Goal: Task Accomplishment & Management: Manage account settings

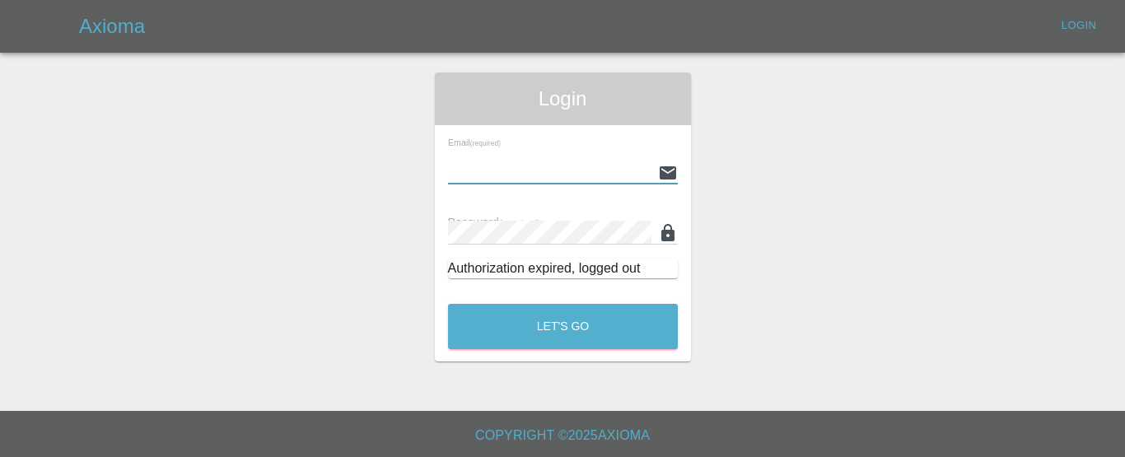
click at [537, 170] on input "text" at bounding box center [549, 173] width 203 height 24
type input "[EMAIL_ADDRESS][DOMAIN_NAME]"
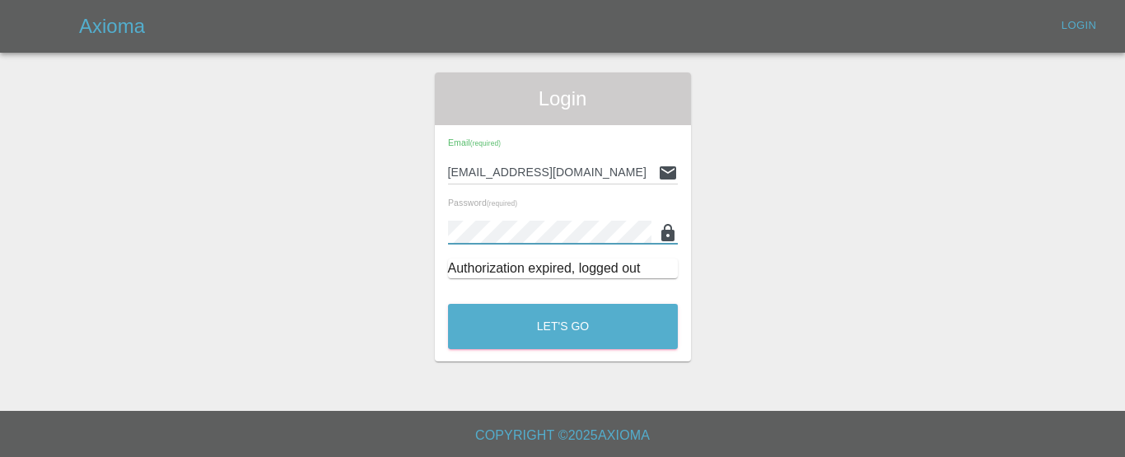
click at [485, 295] on div "Login Email (required) [EMAIL_ADDRESS][DOMAIN_NAME] Password (required) Authori…" at bounding box center [563, 216] width 256 height 289
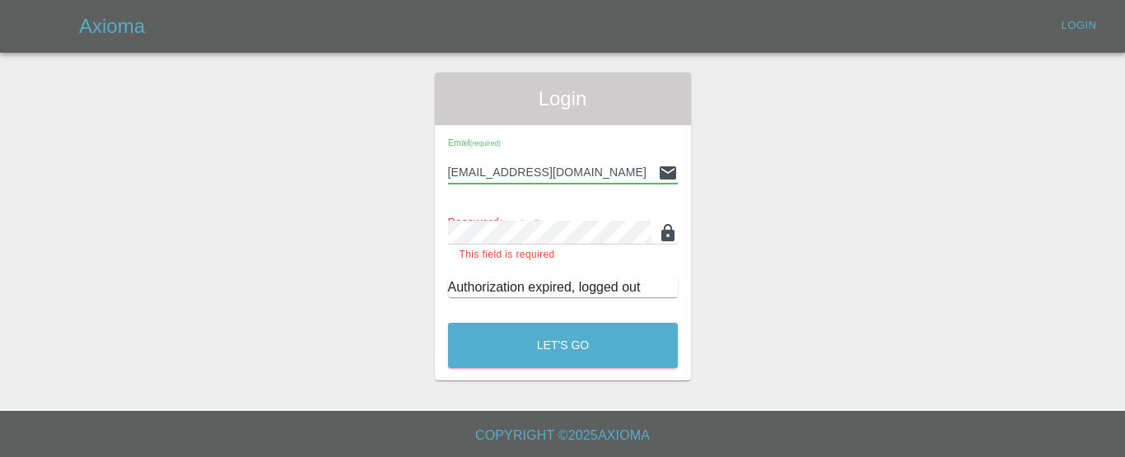
click at [524, 165] on input "[EMAIL_ADDRESS][DOMAIN_NAME]" at bounding box center [549, 173] width 203 height 24
click at [348, 221] on div "Login Email (required) [EMAIL_ADDRESS][DOMAIN_NAME] Password (required) This fi…" at bounding box center [562, 226] width 1123 height 308
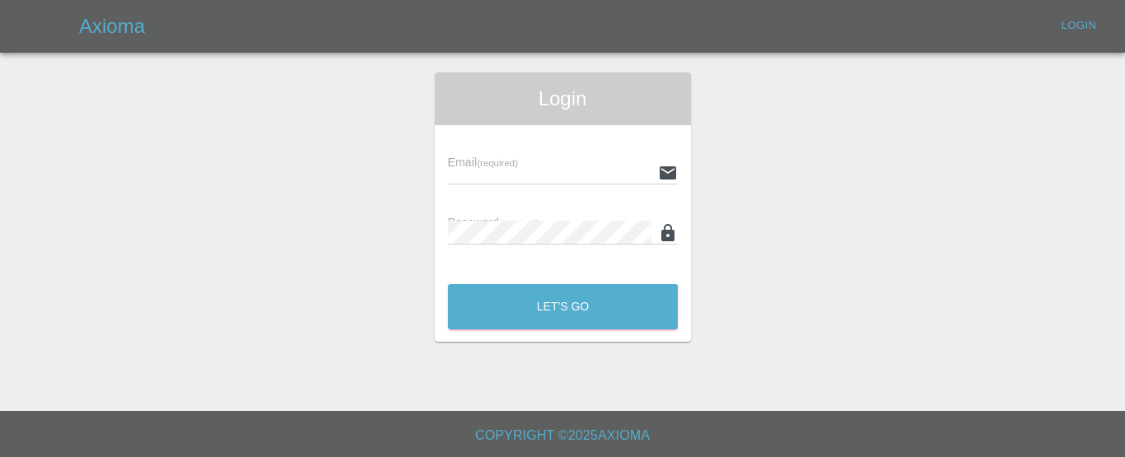
click at [521, 166] on input "text" at bounding box center [549, 173] width 203 height 24
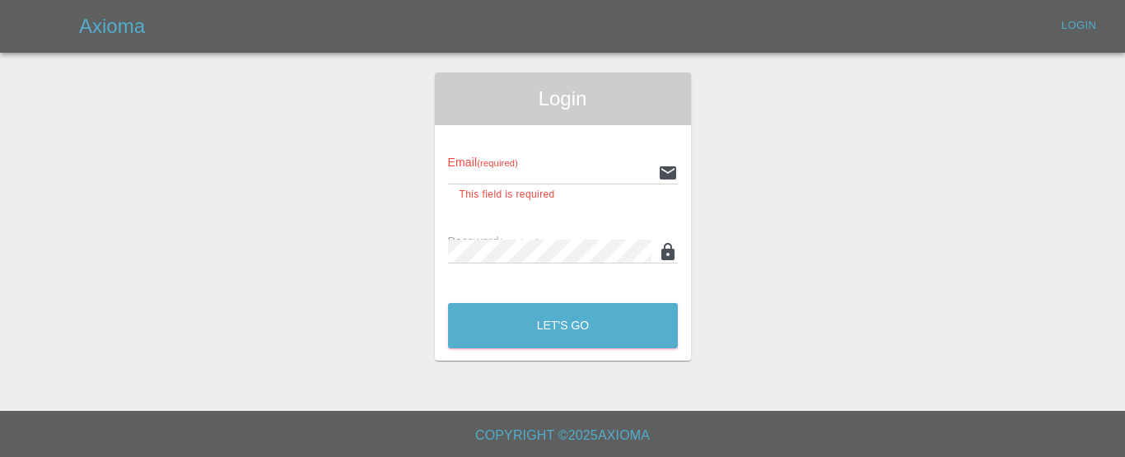
type input "[EMAIL_ADDRESS][DOMAIN_NAME]"
click at [557, 163] on input "info@ddsrkent.co.uk" at bounding box center [549, 173] width 203 height 24
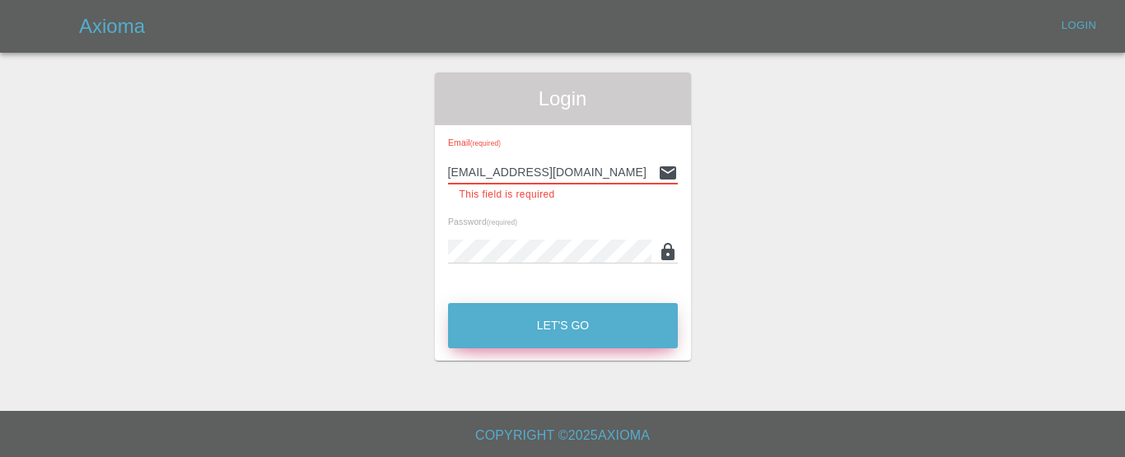
click at [585, 318] on button "Let's Go" at bounding box center [563, 325] width 230 height 45
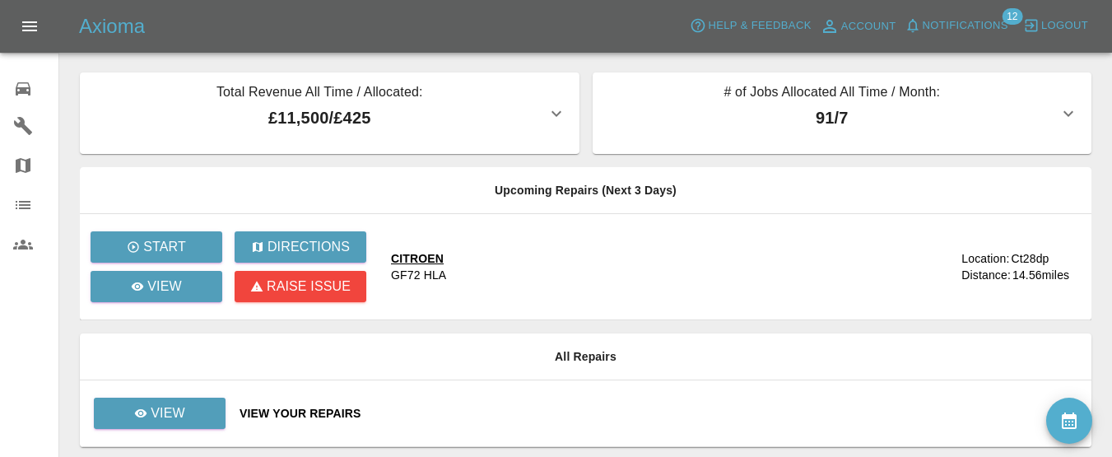
scroll to position [56, 0]
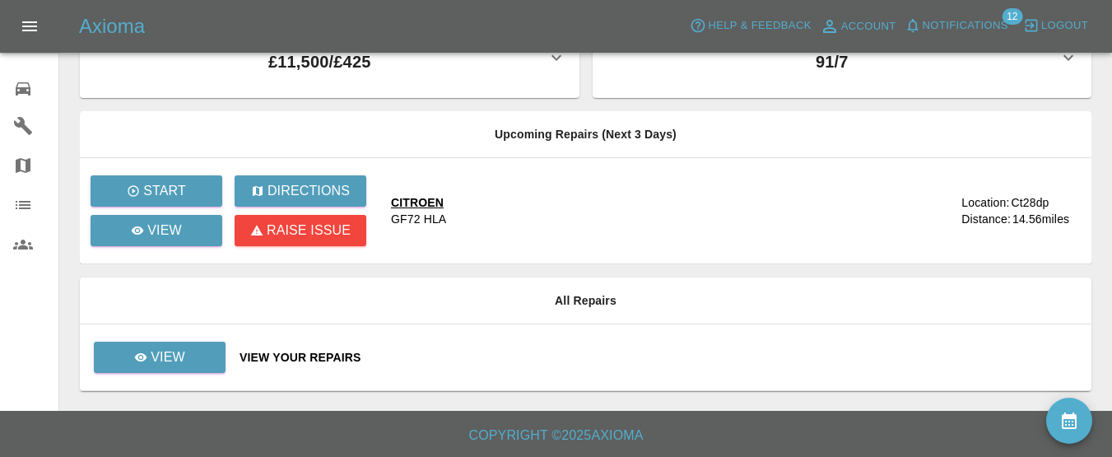
click at [291, 354] on div "View Your Repairs" at bounding box center [659, 357] width 839 height 16
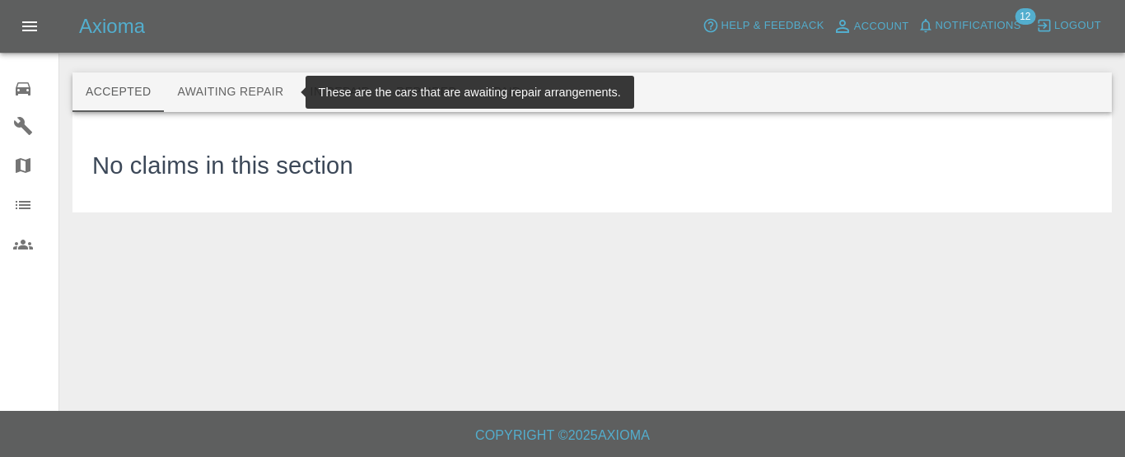
click at [224, 86] on button "Awaiting Repair" at bounding box center [230, 92] width 133 height 40
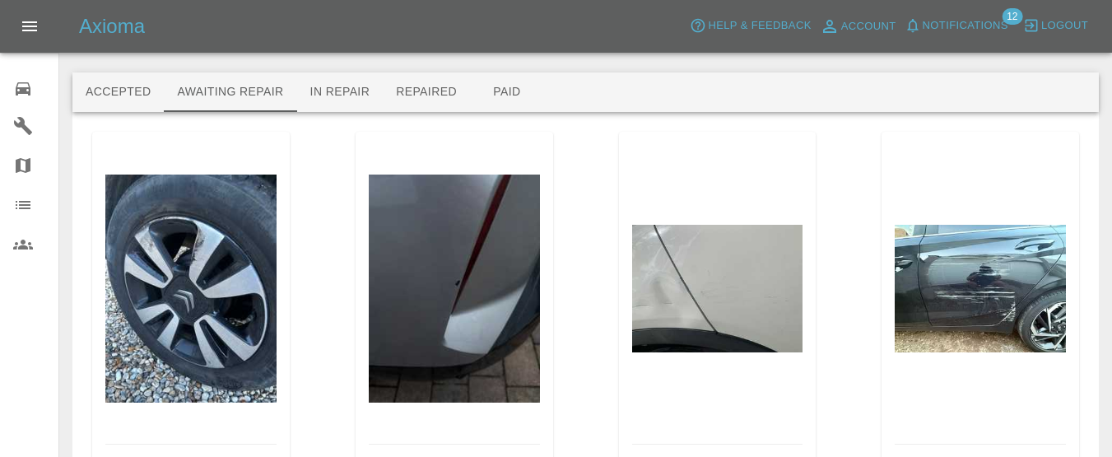
click at [26, 91] on icon at bounding box center [23, 88] width 15 height 13
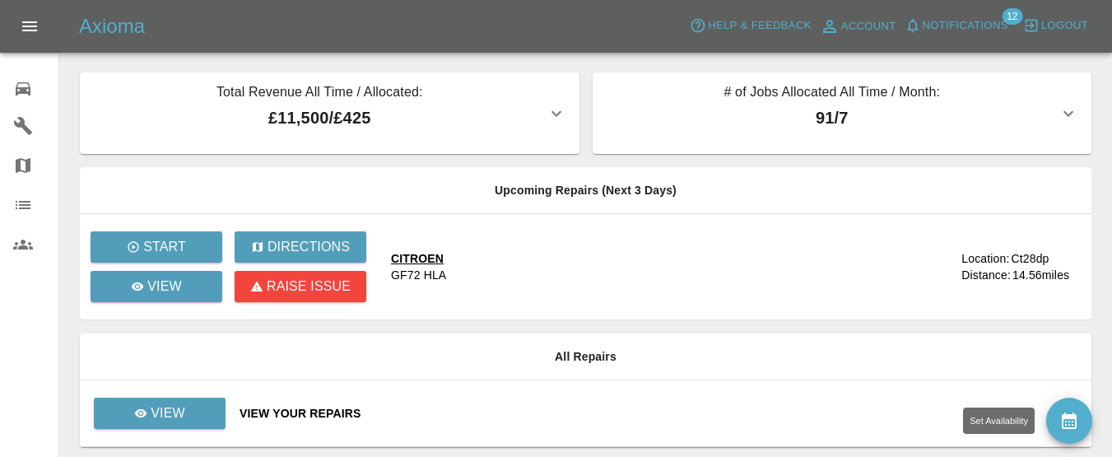
click at [1070, 431] on button "availability" at bounding box center [1070, 421] width 46 height 46
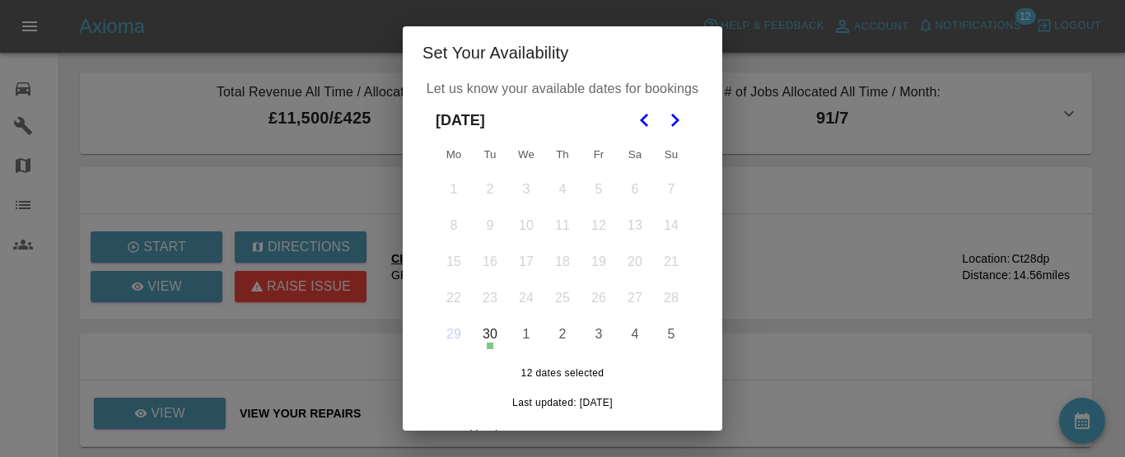
click at [665, 120] on icon "Go to the Next Month" at bounding box center [674, 120] width 20 height 20
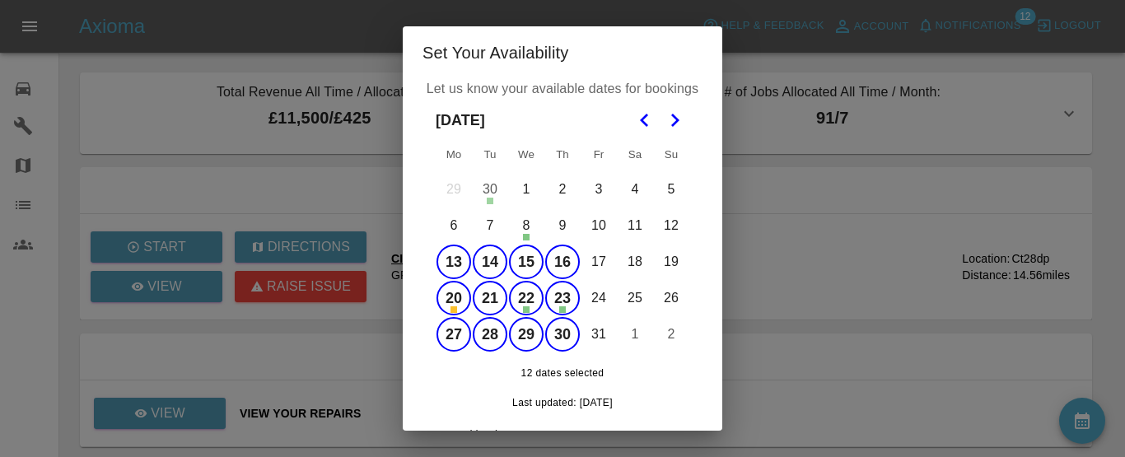
click at [450, 253] on button "13" at bounding box center [453, 262] width 35 height 35
click at [480, 257] on button "14" at bounding box center [490, 262] width 35 height 35
click at [526, 254] on button "15" at bounding box center [526, 262] width 35 height 35
click at [550, 254] on button "16" at bounding box center [562, 262] width 35 height 35
click at [673, 121] on icon "Go to the Next Month" at bounding box center [674, 120] width 20 height 20
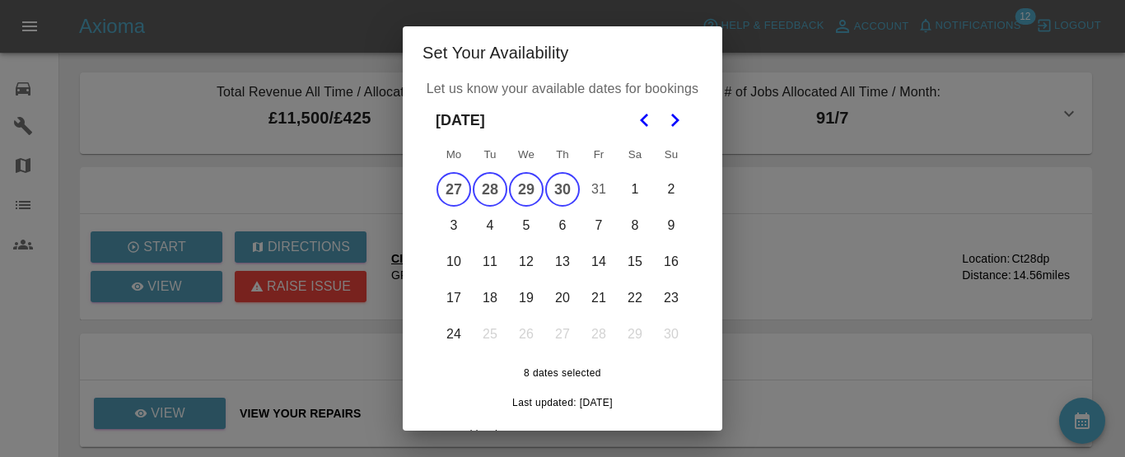
click at [446, 223] on button "3" at bounding box center [453, 225] width 35 height 35
click at [483, 228] on button "4" at bounding box center [490, 225] width 35 height 35
click at [519, 222] on button "5" at bounding box center [526, 225] width 35 height 35
click at [547, 227] on button "6" at bounding box center [562, 225] width 35 height 35
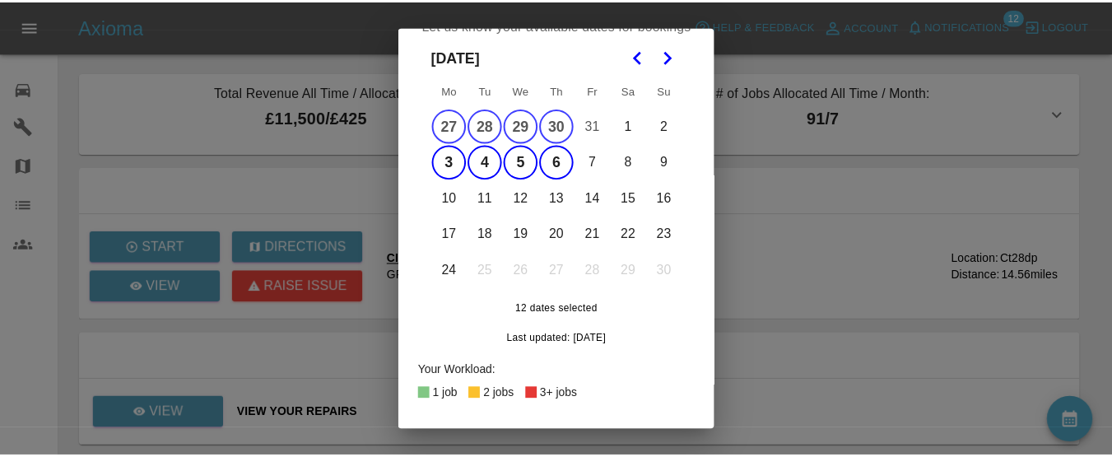
scroll to position [120, 0]
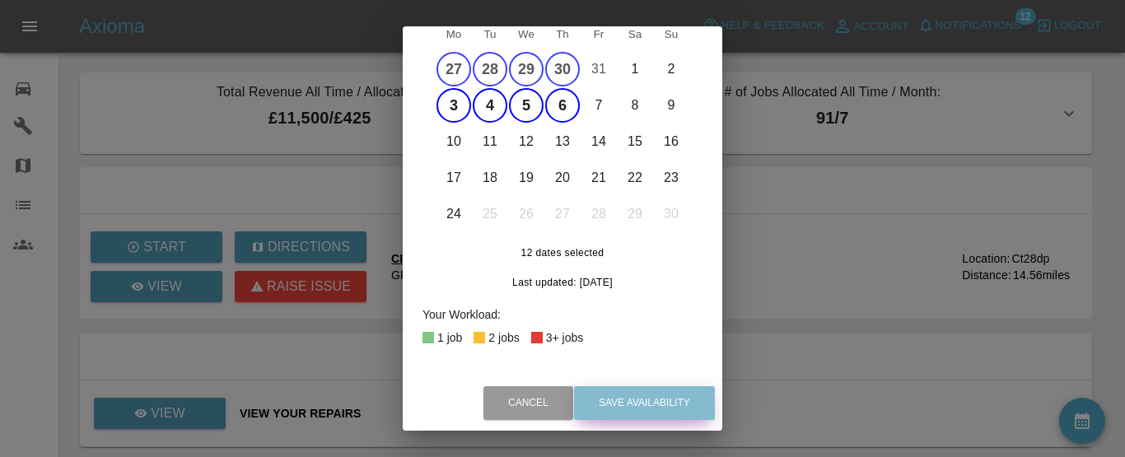
click at [677, 394] on button "Save Availability" at bounding box center [644, 403] width 141 height 34
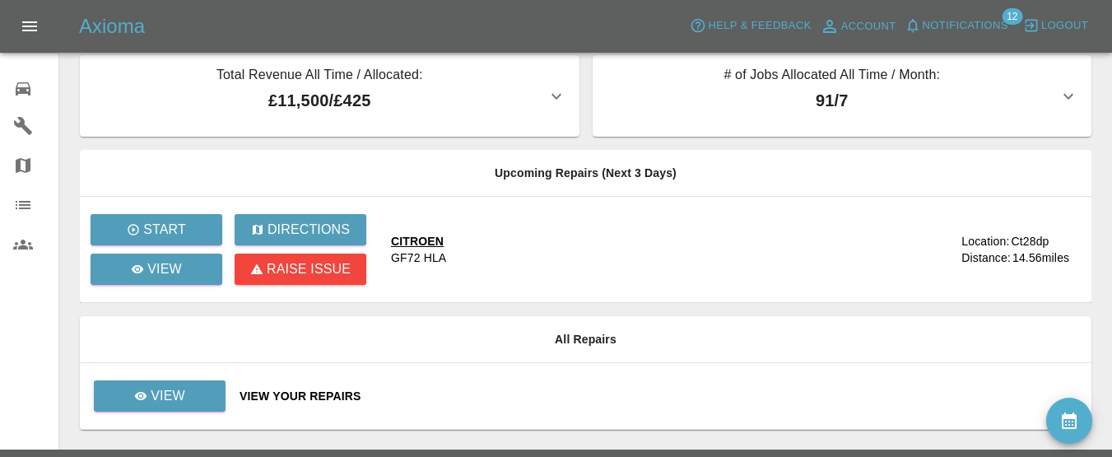
scroll to position [0, 0]
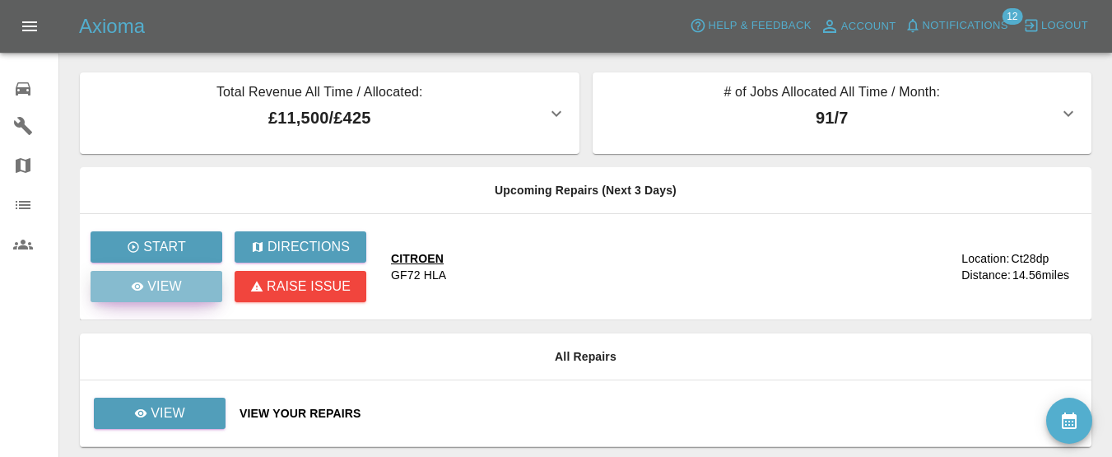
click at [192, 283] on link "View" at bounding box center [157, 286] width 132 height 31
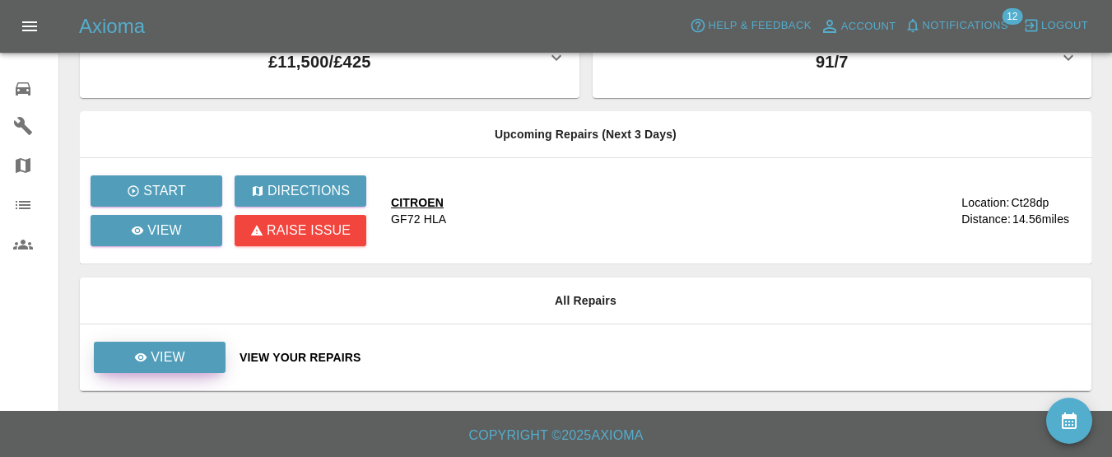
click at [156, 356] on p "View" at bounding box center [168, 357] width 35 height 20
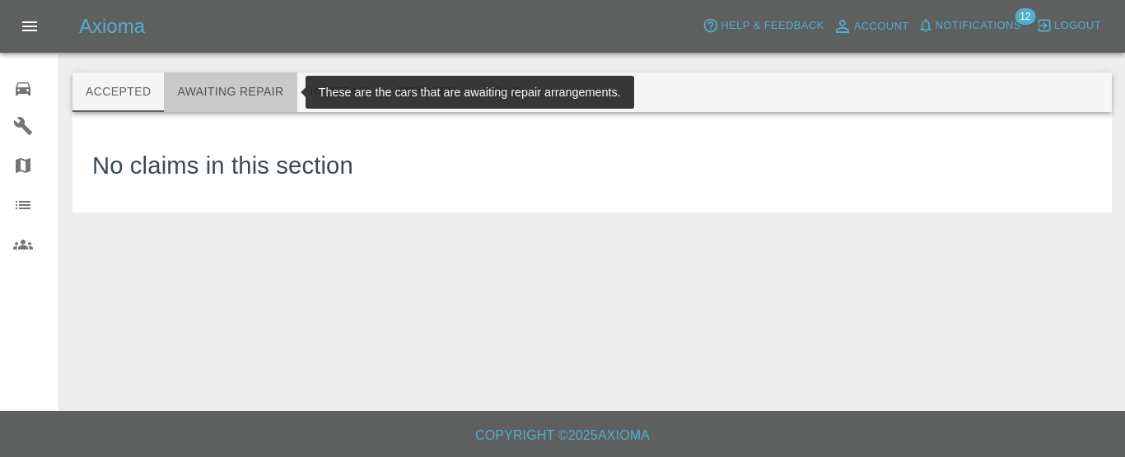
click at [239, 96] on button "Awaiting Repair" at bounding box center [230, 92] width 133 height 40
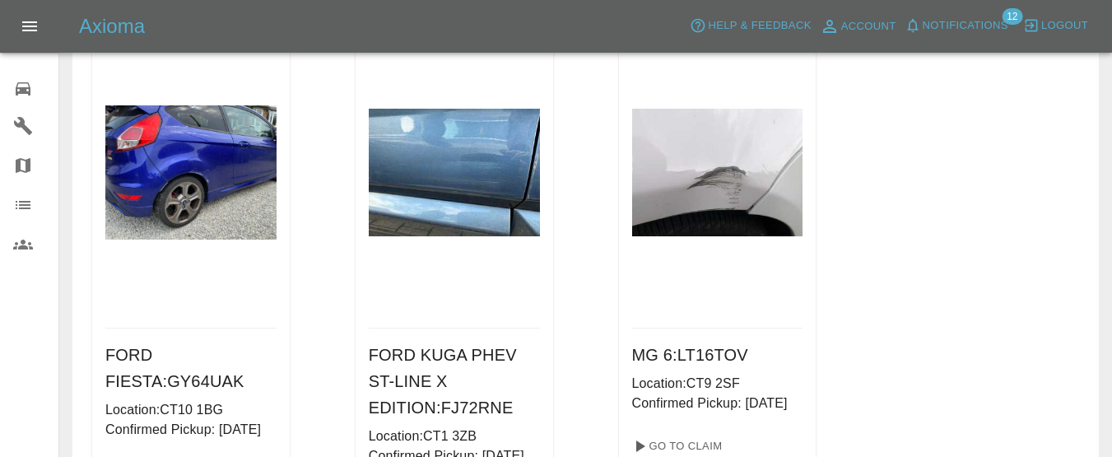
scroll to position [816, 0]
